Goal: Answer question/provide support

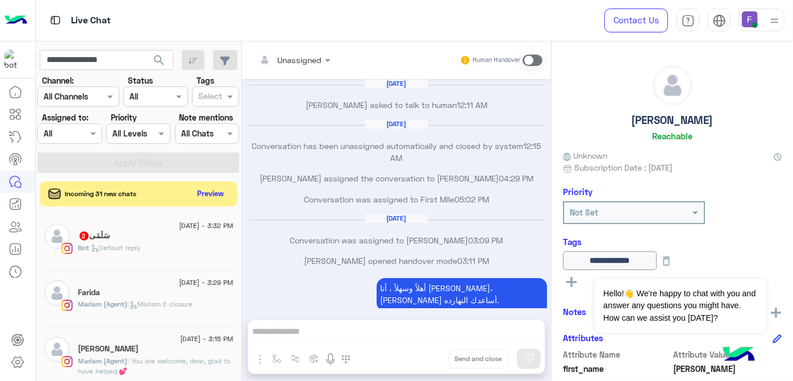
scroll to position [268, 0]
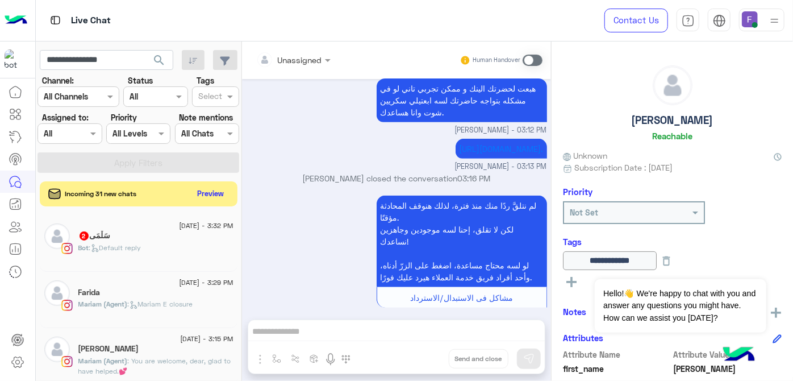
type input "**********"
click at [145, 50] on button "search" at bounding box center [159, 62] width 28 height 24
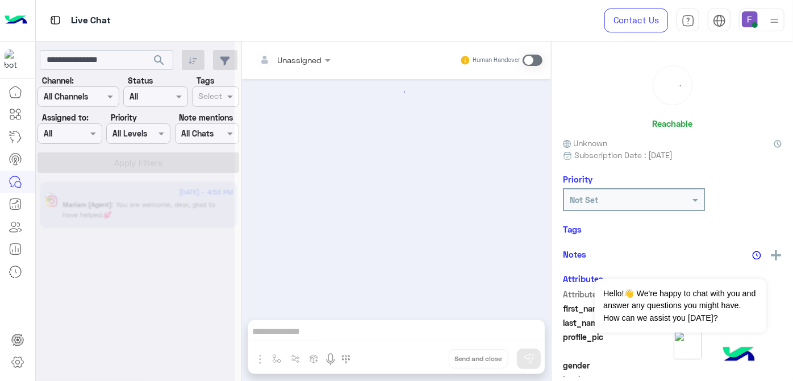
scroll to position [159, 0]
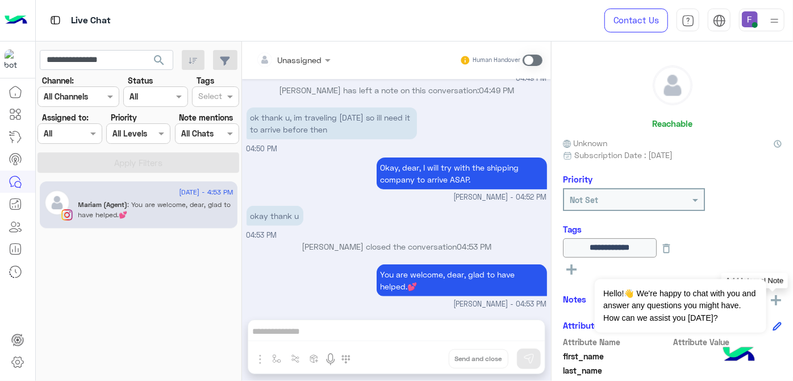
click at [771, 302] on img at bounding box center [776, 300] width 10 height 10
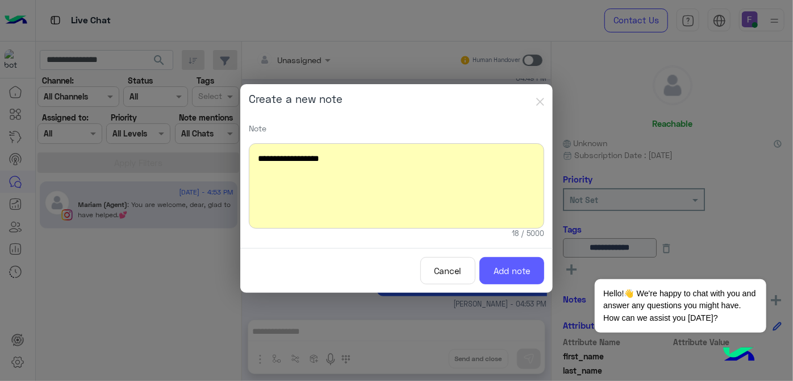
click at [539, 273] on button "Add note" at bounding box center [511, 271] width 65 height 28
